Goal: Navigation & Orientation: Find specific page/section

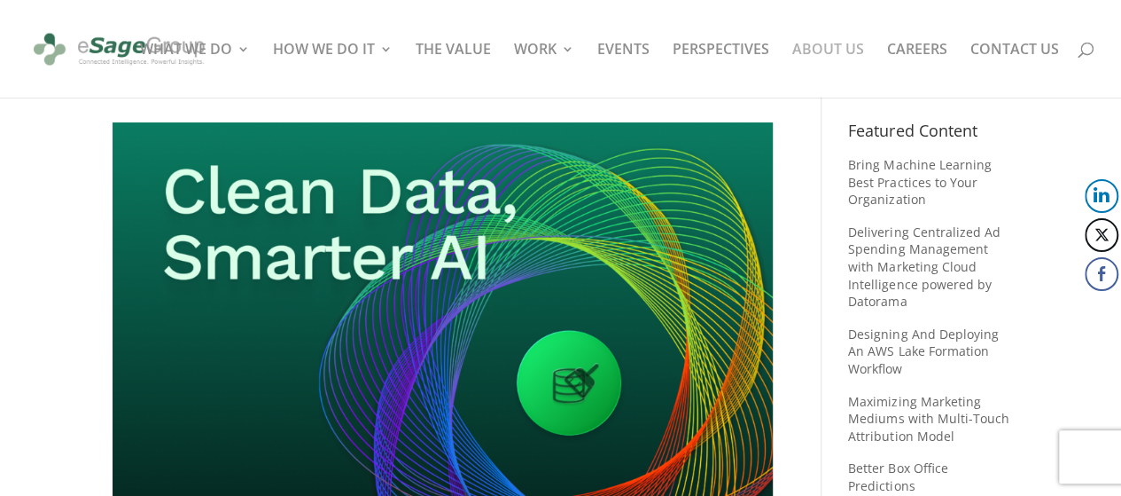
click at [819, 51] on link "ABOUT US" at bounding box center [828, 70] width 72 height 55
